Goal: Use online tool/utility: Utilize a website feature to perform a specific function

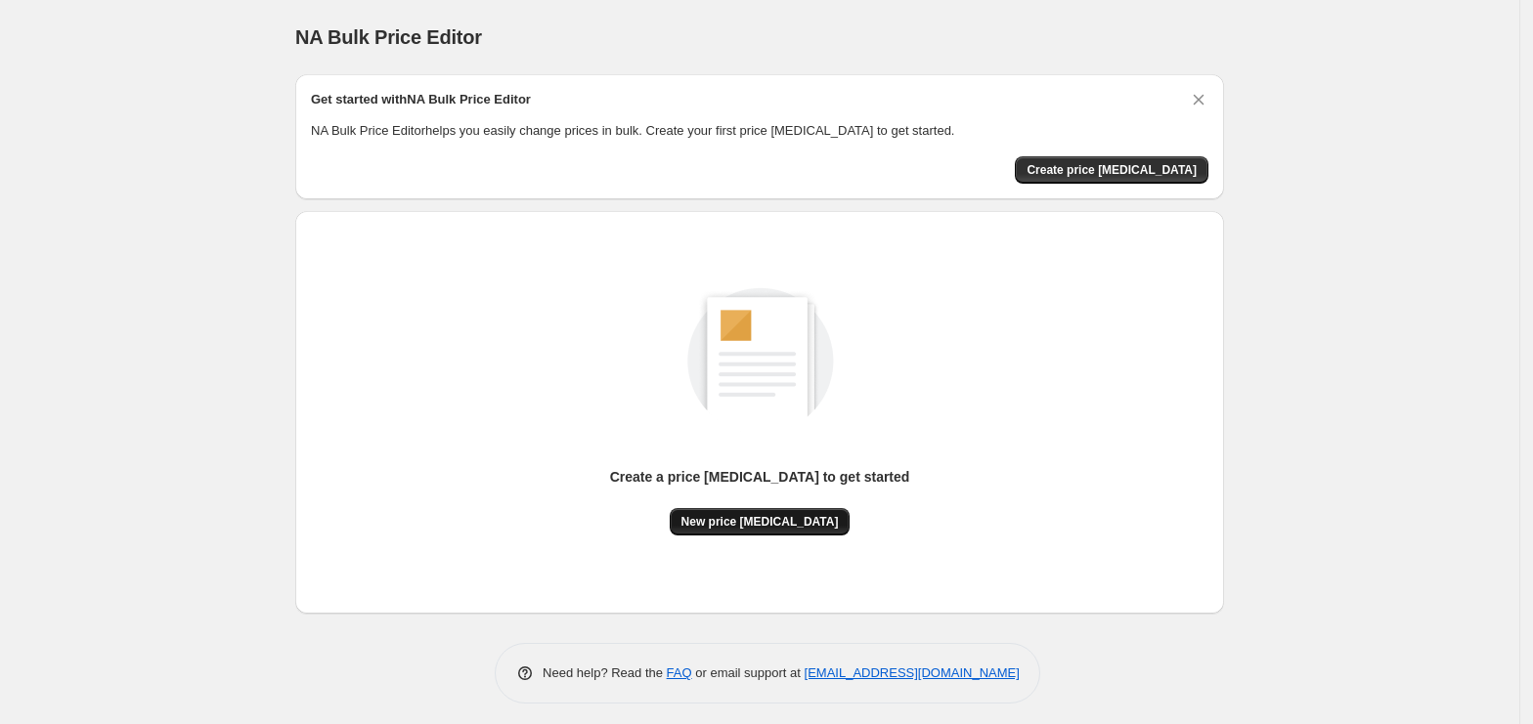
click at [795, 510] on button "New price [MEDICAL_DATA]" at bounding box center [760, 521] width 181 height 27
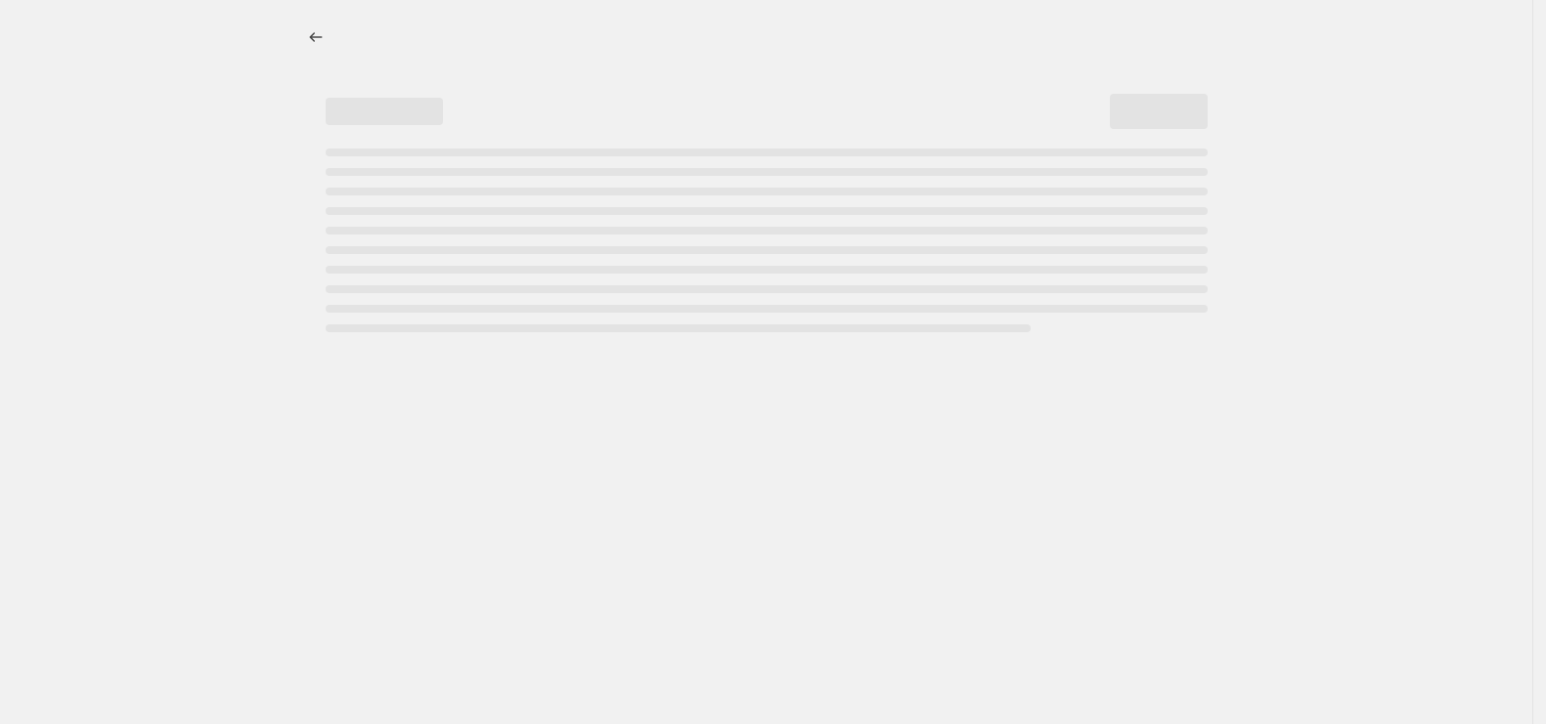
select select "percentage"
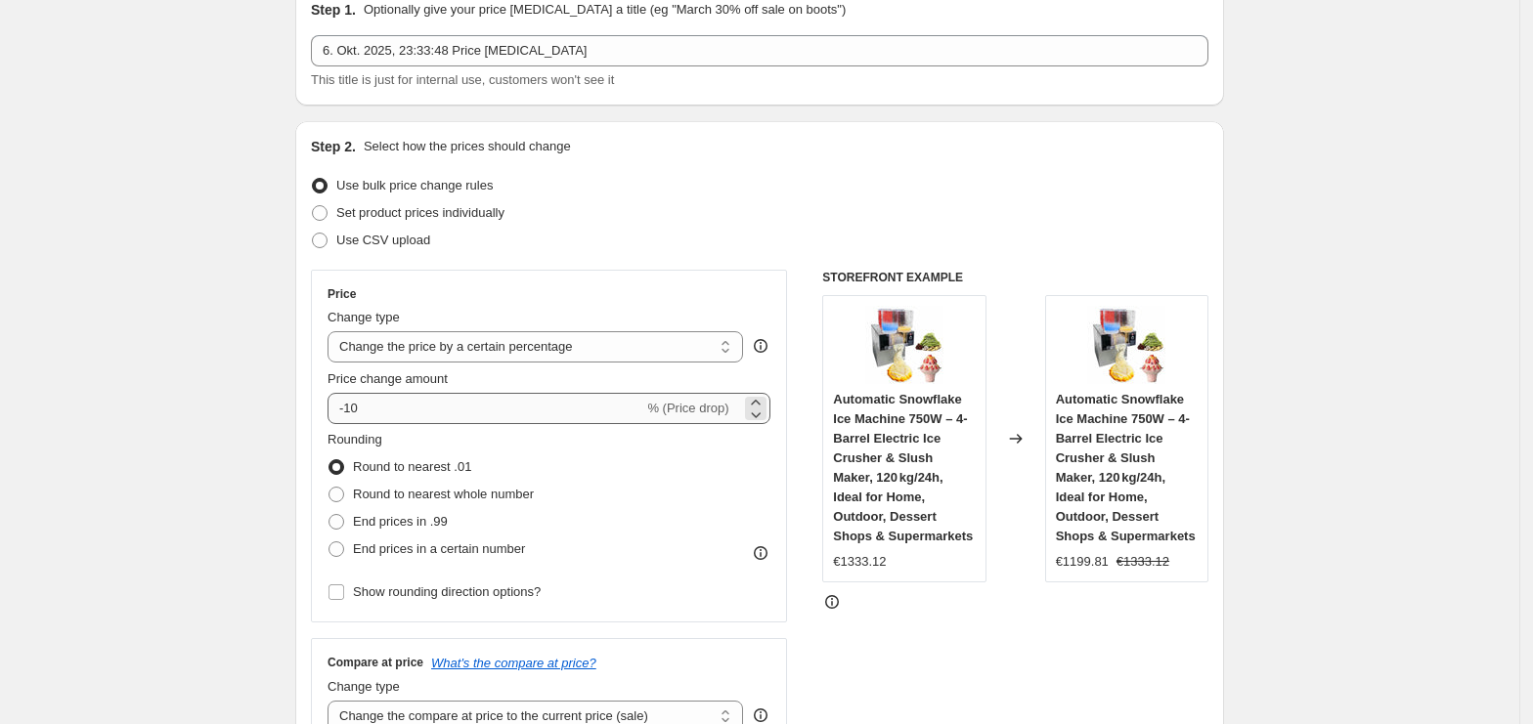
scroll to position [130, 0]
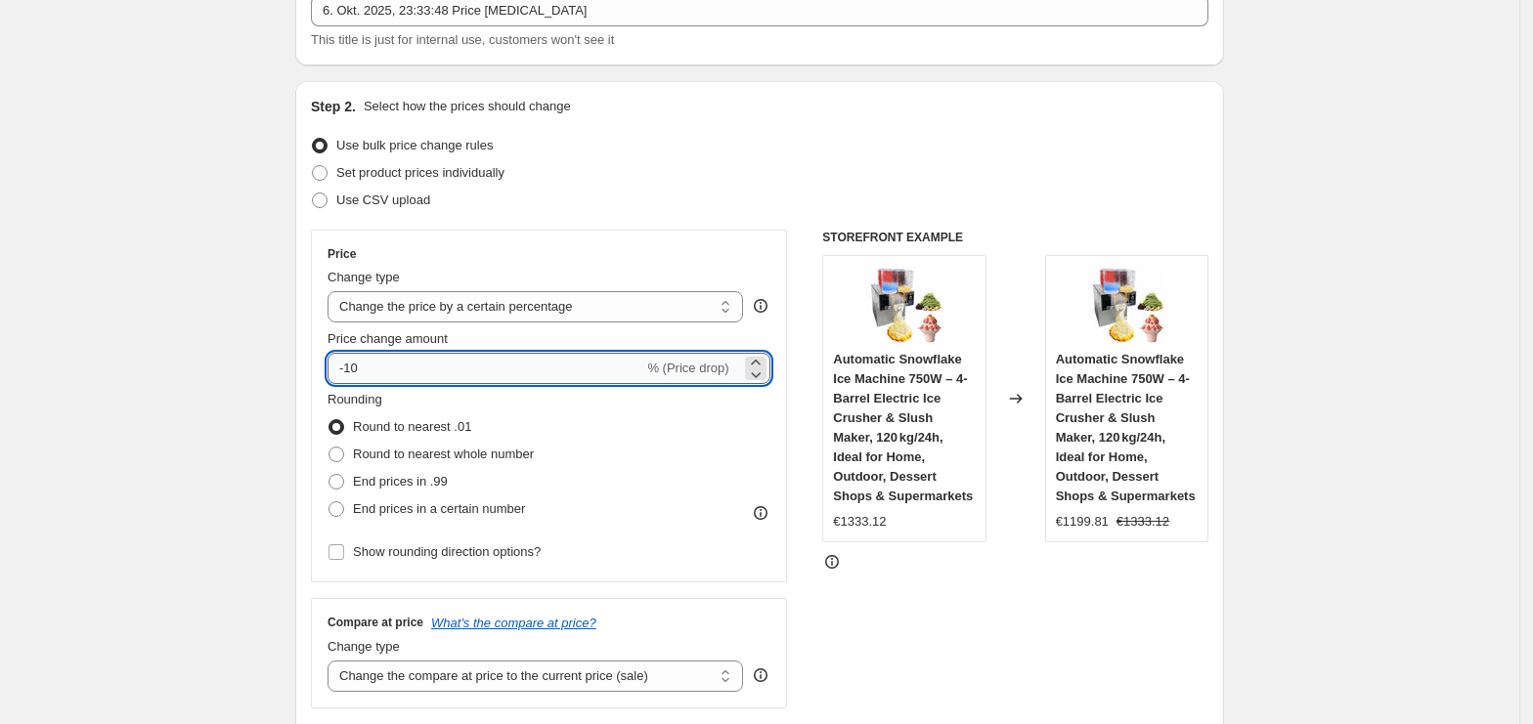
click at [428, 358] on input "-10" at bounding box center [485, 368] width 316 height 31
type input "-1"
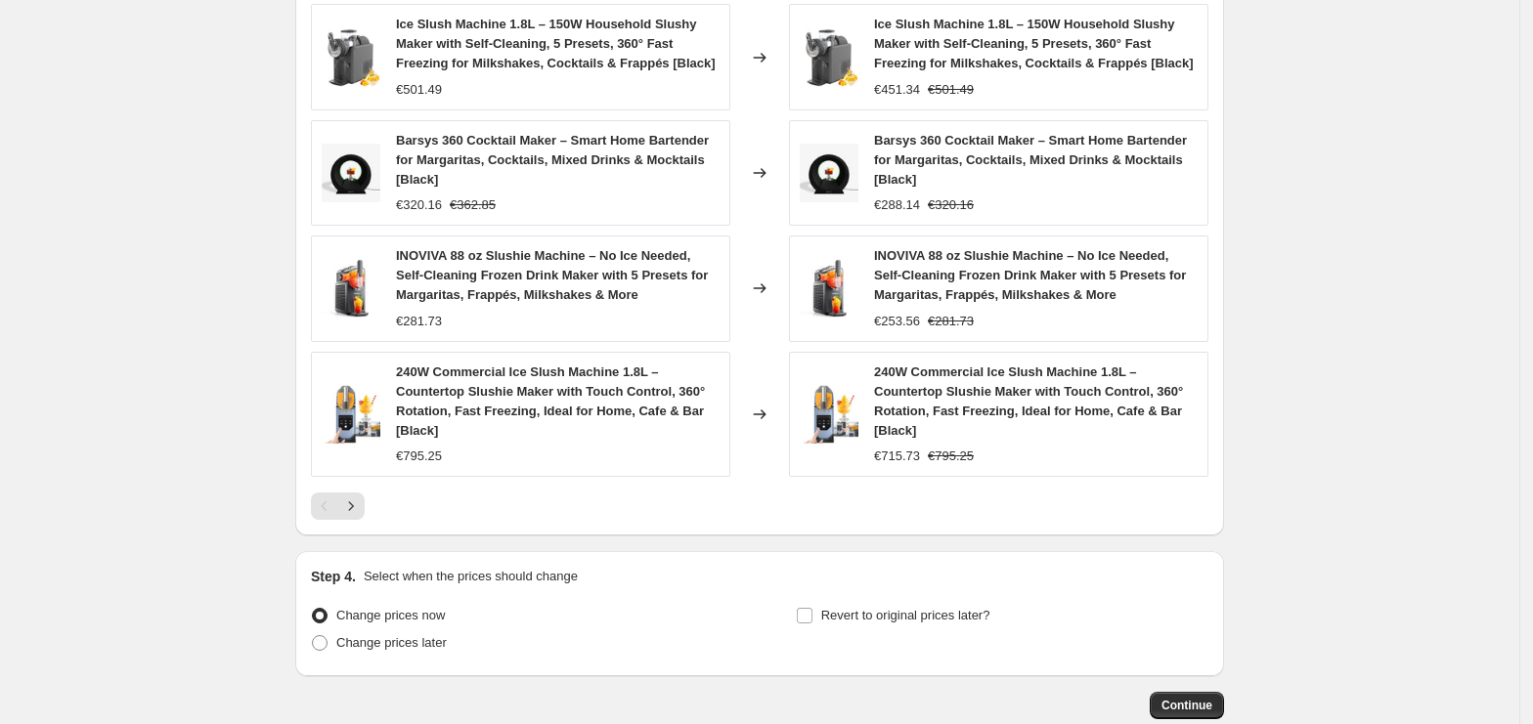
scroll to position [1384, 0]
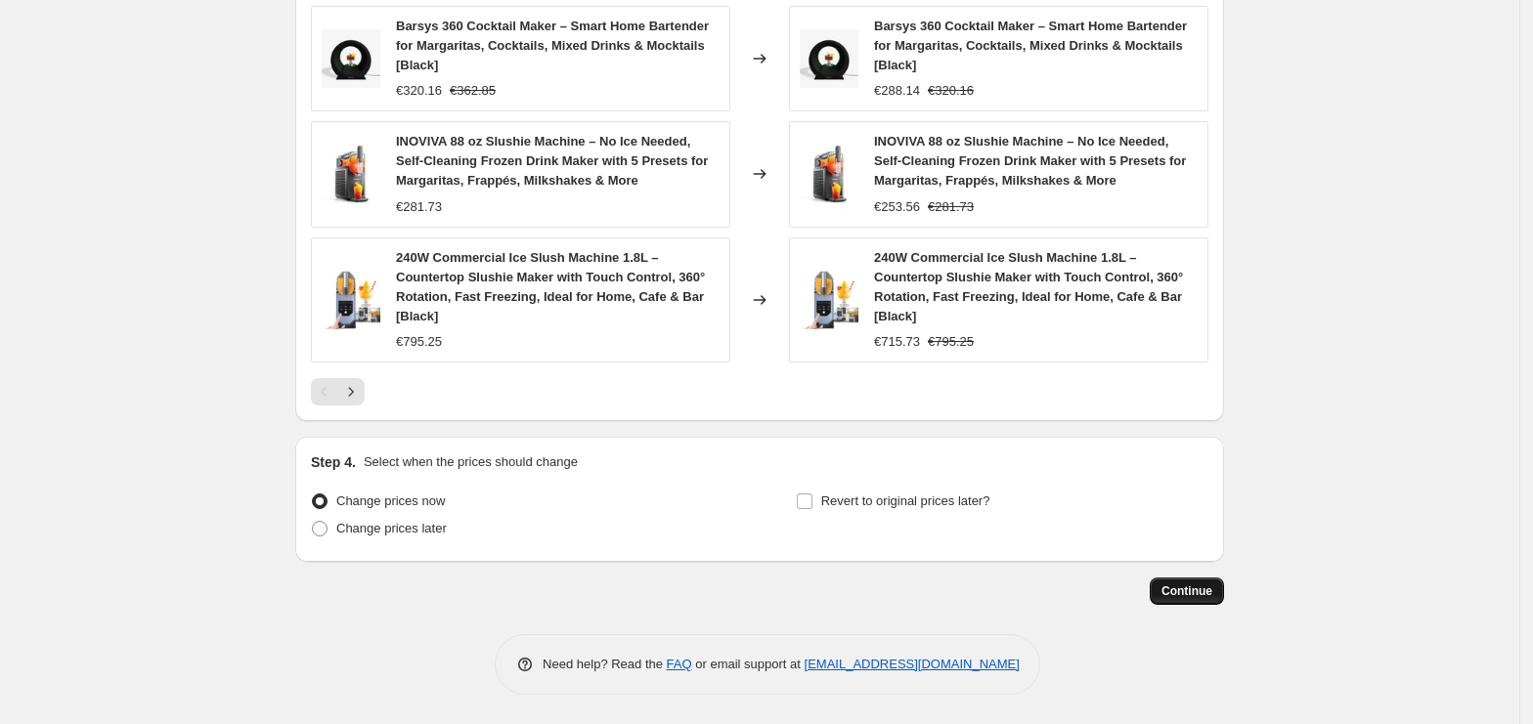
type input "-35"
click at [1158, 587] on button "Continue" at bounding box center [1187, 591] width 74 height 27
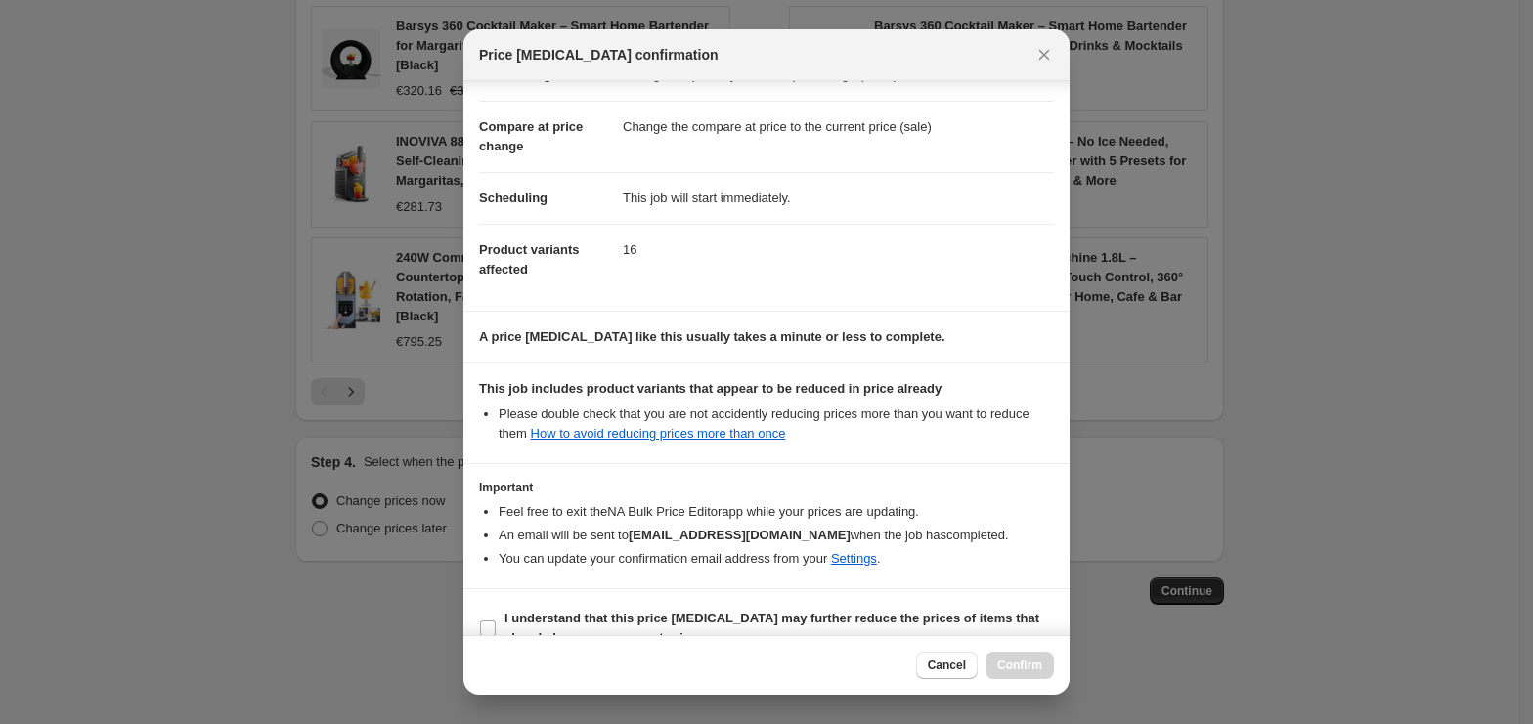
scroll to position [100, 0]
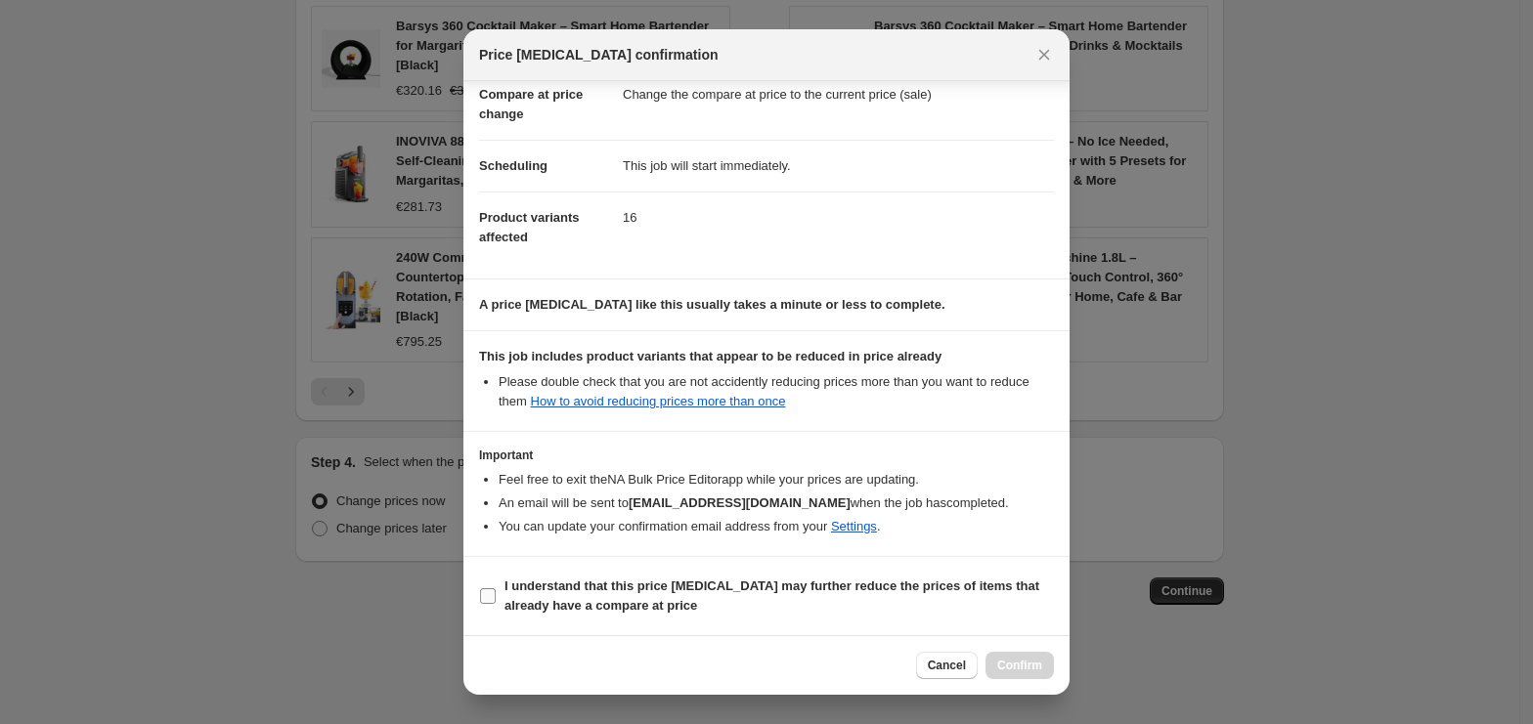
drag, startPoint x: 596, startPoint y: 590, endPoint x: 713, endPoint y: 607, distance: 117.5
click at [598, 590] on b "I understand that this price [MEDICAL_DATA] may further reduce the prices of it…" at bounding box center [771, 596] width 535 height 34
click at [496, 590] on input "I understand that this price [MEDICAL_DATA] may further reduce the prices of it…" at bounding box center [488, 597] width 16 height 16
checkbox input "true"
click at [1019, 658] on span "Confirm" at bounding box center [1019, 666] width 45 height 16
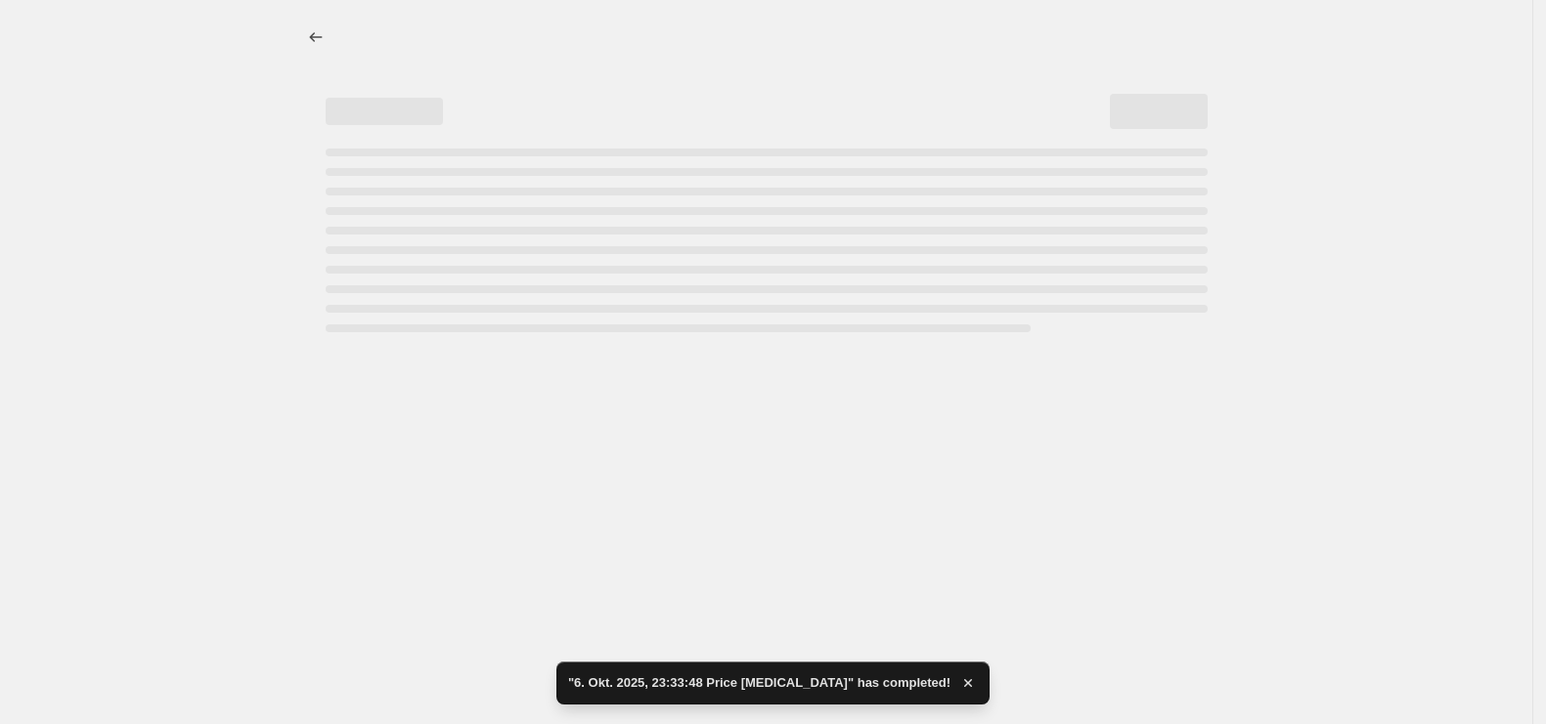
select select "percentage"
